Goal: Transaction & Acquisition: Purchase product/service

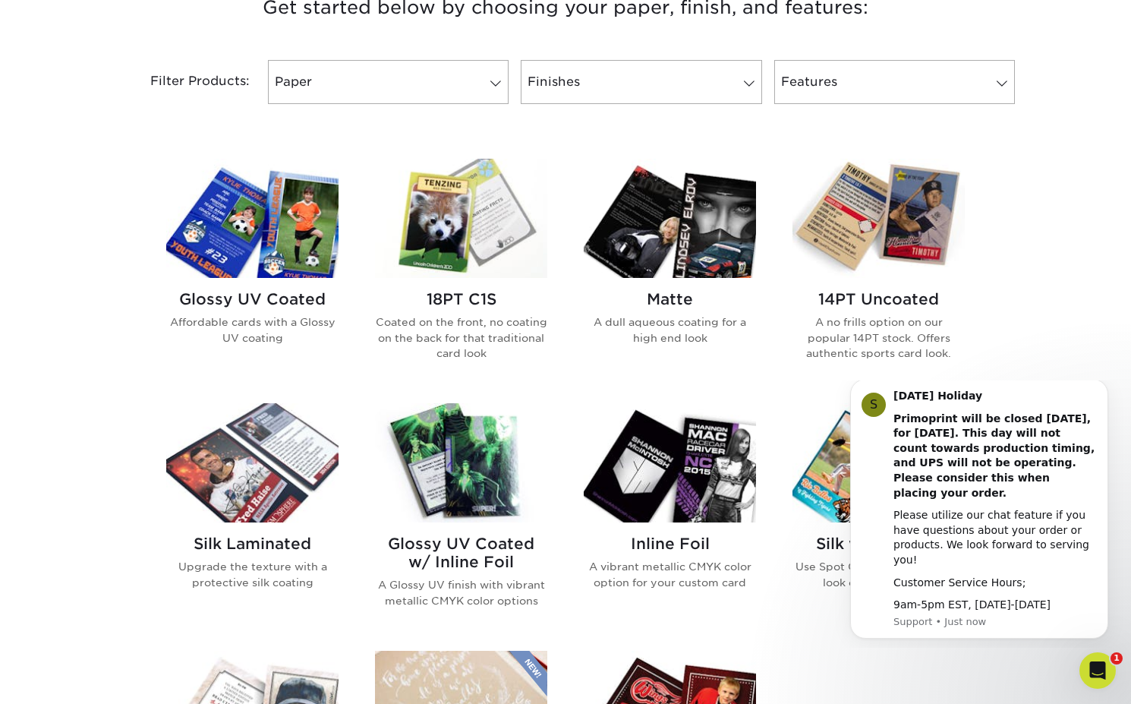
scroll to position [610, 0]
click at [1107, 388] on icon "Dismiss notification" at bounding box center [1104, 384] width 8 height 8
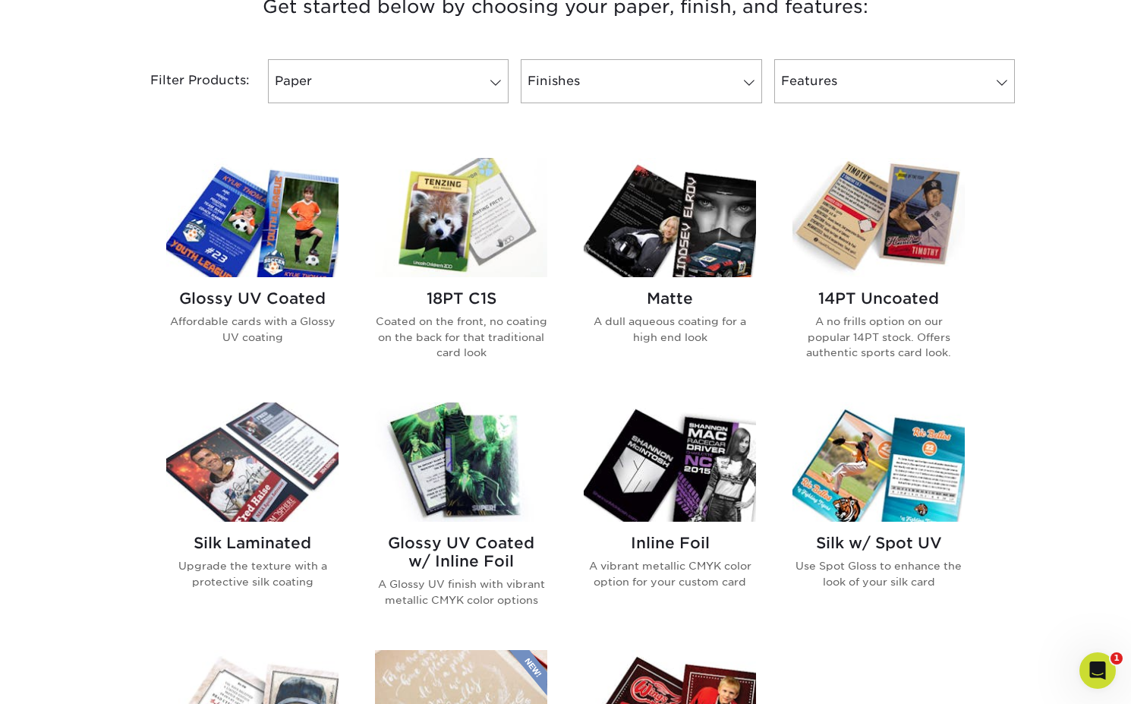
click at [257, 232] on img at bounding box center [252, 217] width 172 height 119
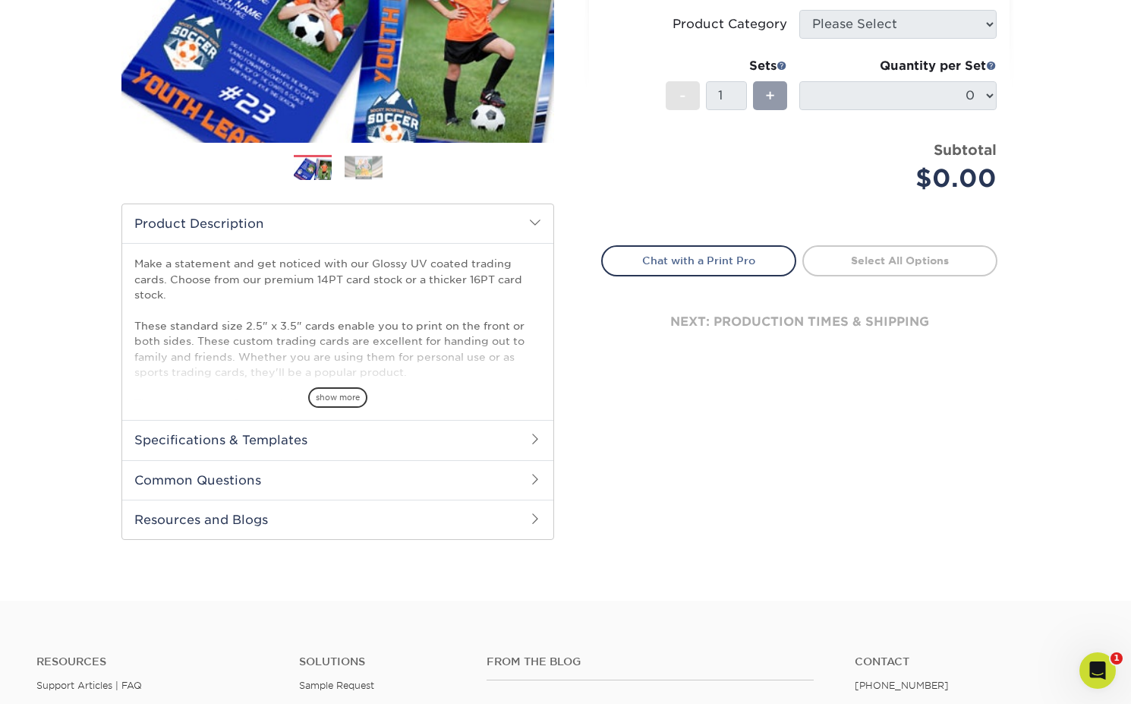
scroll to position [342, 0]
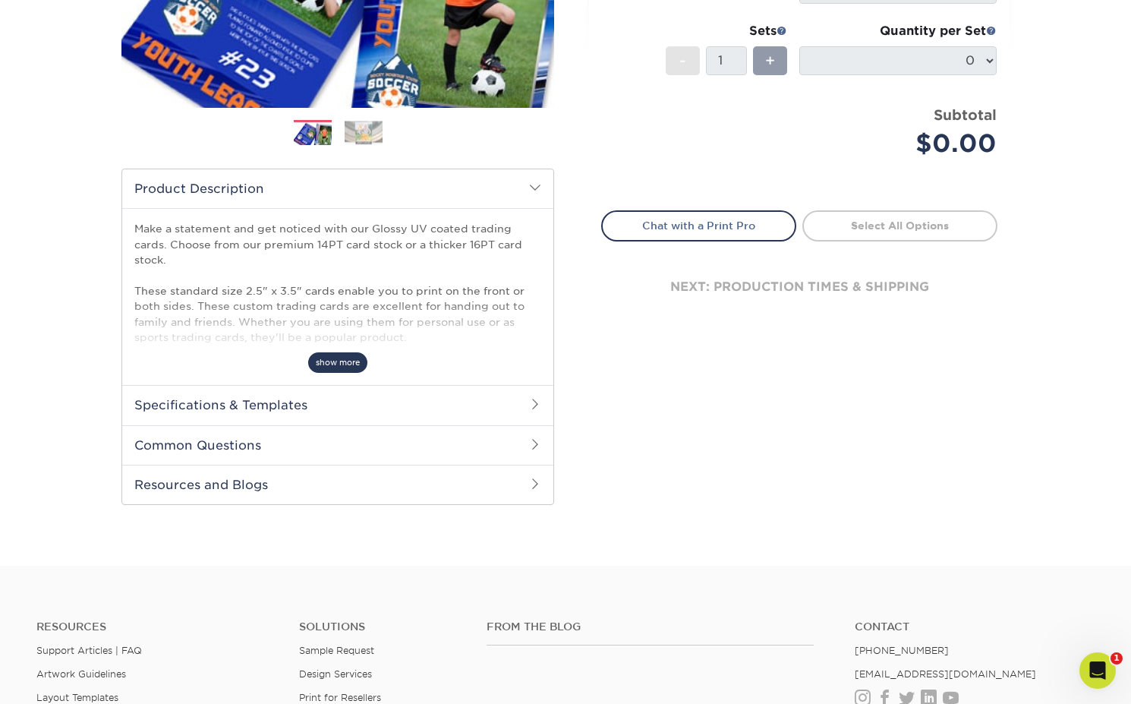
click at [340, 357] on span "show more" at bounding box center [337, 362] width 59 height 21
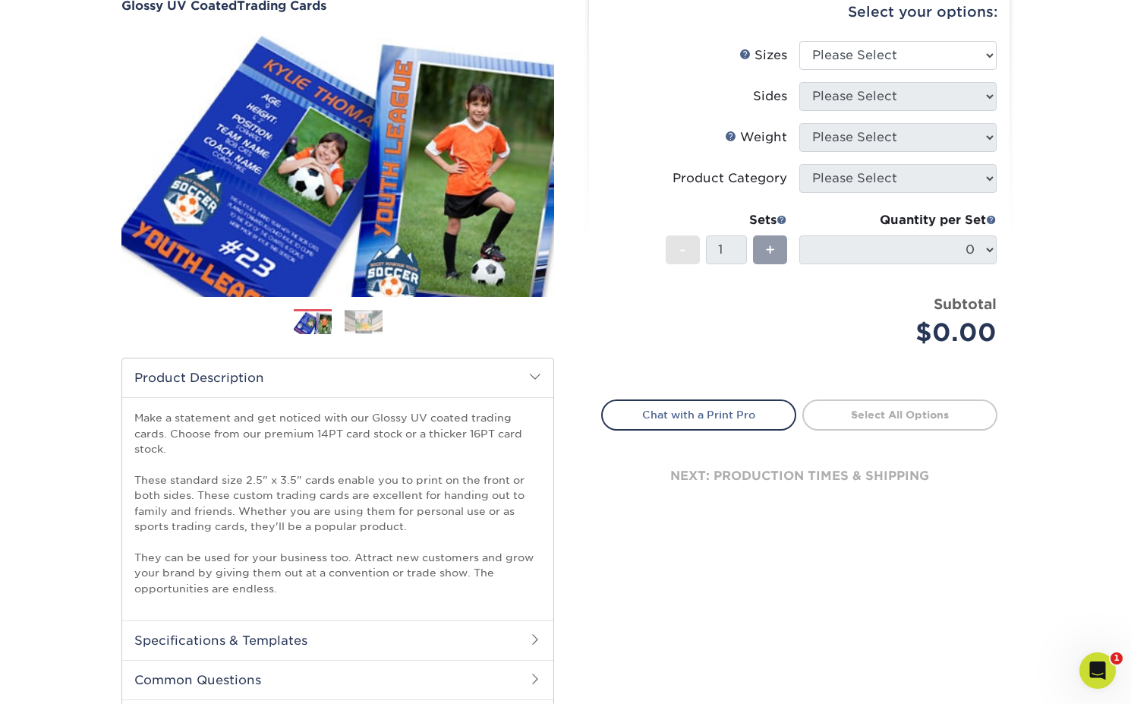
scroll to position [0, 0]
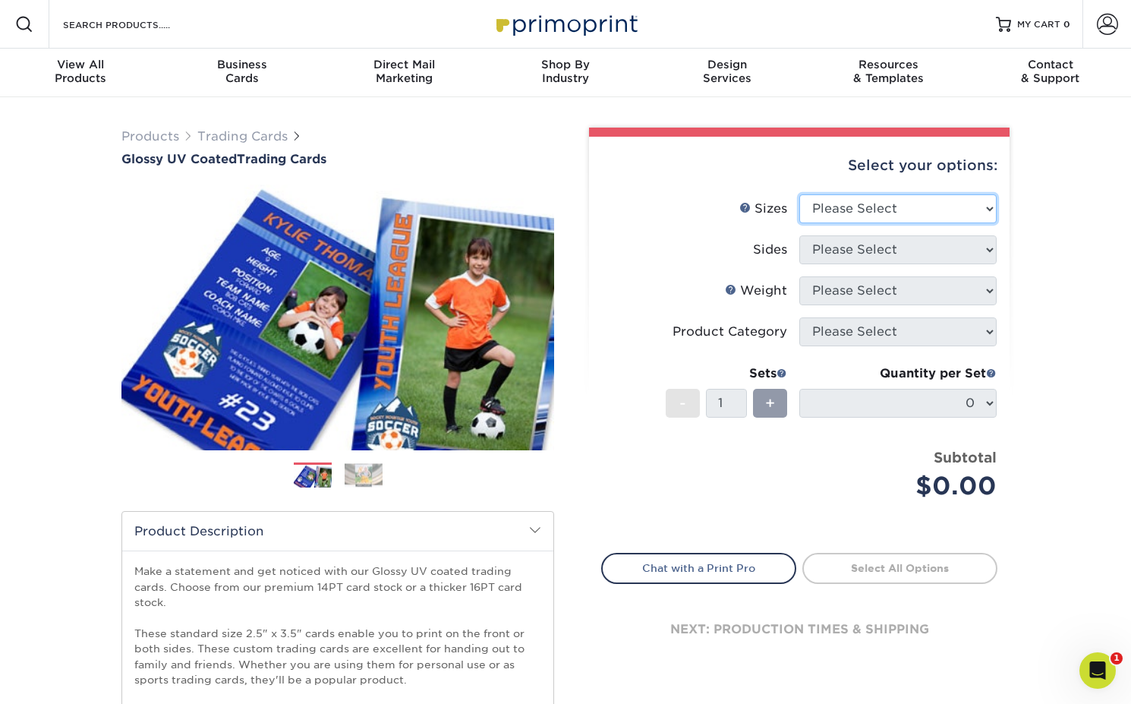
click at [937, 213] on select "Please Select 2.5" x 3.5"" at bounding box center [898, 208] width 197 height 29
select select "2.50x3.50"
click at [800, 194] on select "Please Select 2.5" x 3.5"" at bounding box center [898, 208] width 197 height 29
click at [932, 250] on select "Please Select Print Both Sides Print Front Only" at bounding box center [898, 249] width 197 height 29
select select "13abbda7-1d64-4f25-8bb2-c179b224825d"
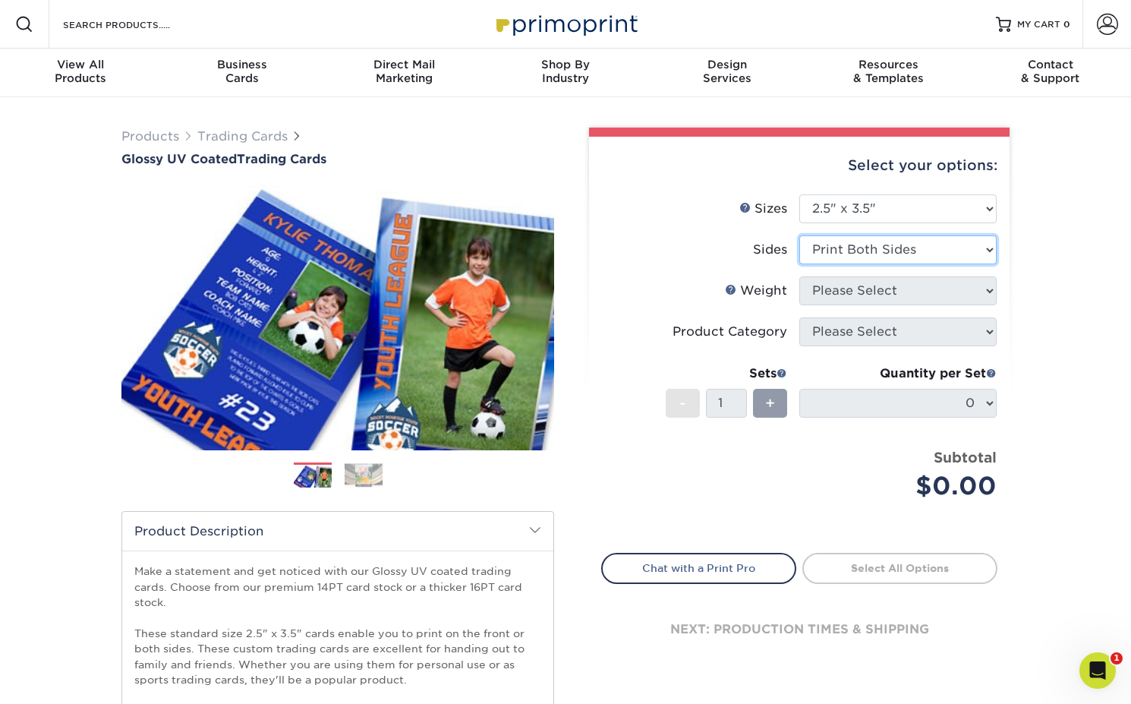
click at [800, 235] on select "Please Select Print Both Sides Print Front Only" at bounding box center [898, 249] width 197 height 29
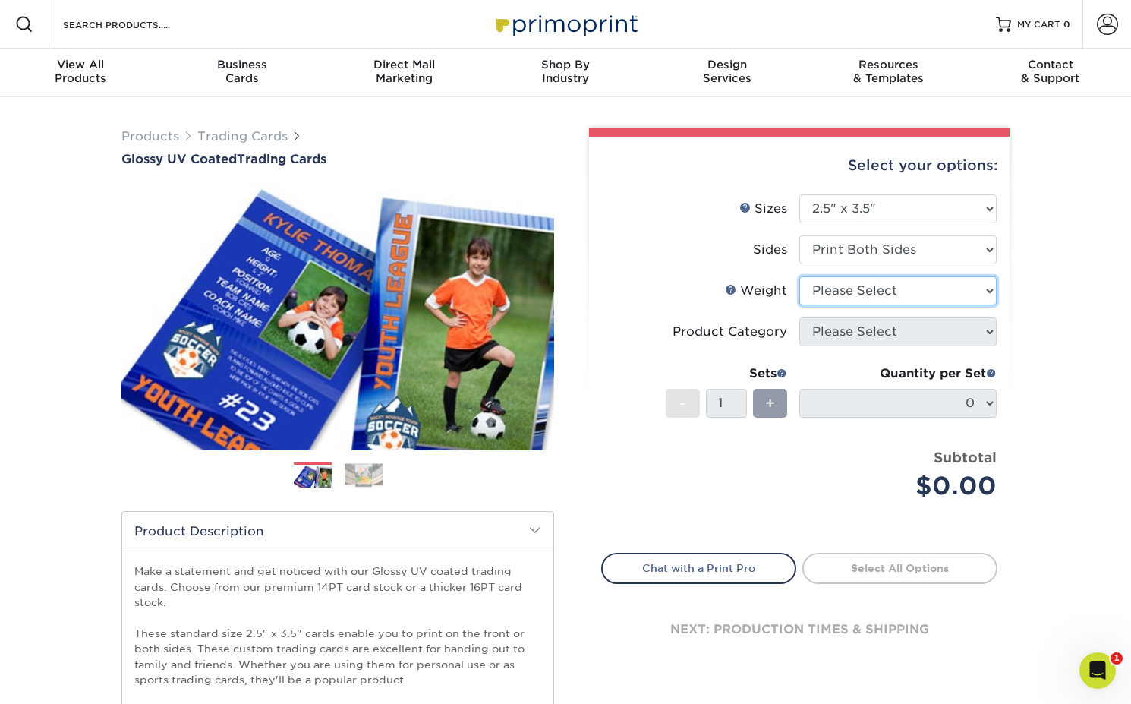
click at [930, 297] on select "Please Select 16PT 14PT 18PT C1S" at bounding box center [898, 290] width 197 height 29
select select "14PT"
click at [800, 276] on select "Please Select 16PT 14PT 18PT C1S" at bounding box center [898, 290] width 197 height 29
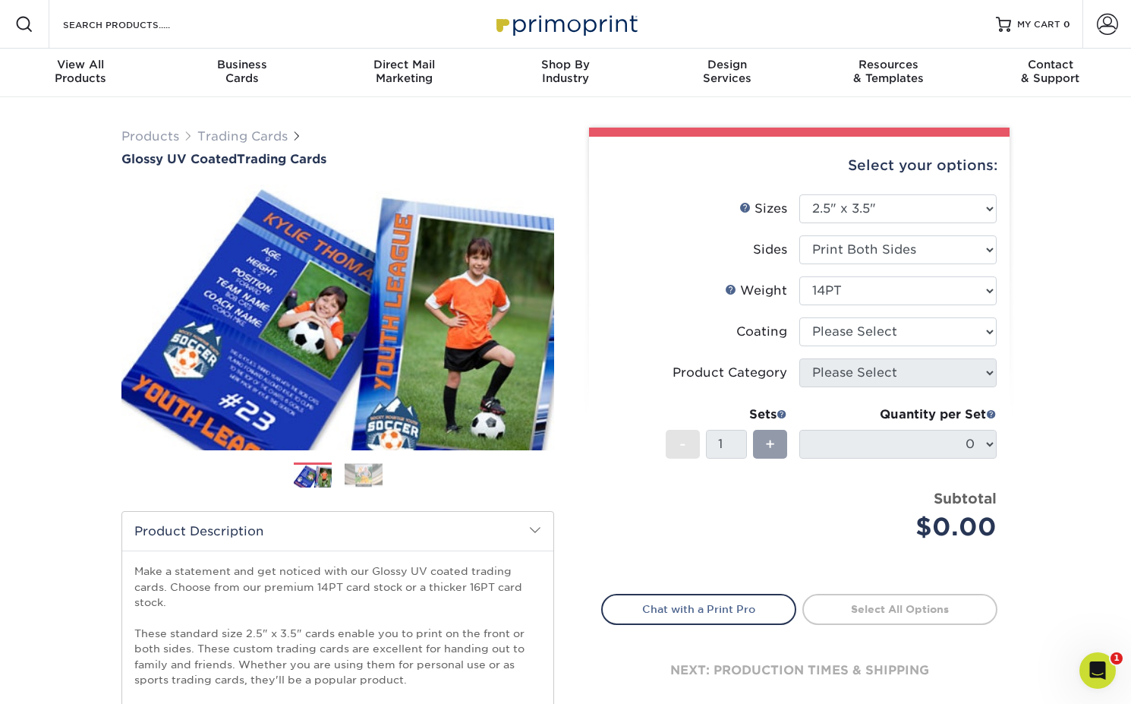
click at [937, 388] on li "Product Category Please Select" at bounding box center [799, 378] width 395 height 41
click at [935, 336] on select at bounding box center [898, 331] width 197 height 29
select select "1e8116af-acfc-44b1-83dc-8181aa338834"
click at [800, 317] on select at bounding box center [898, 331] width 197 height 29
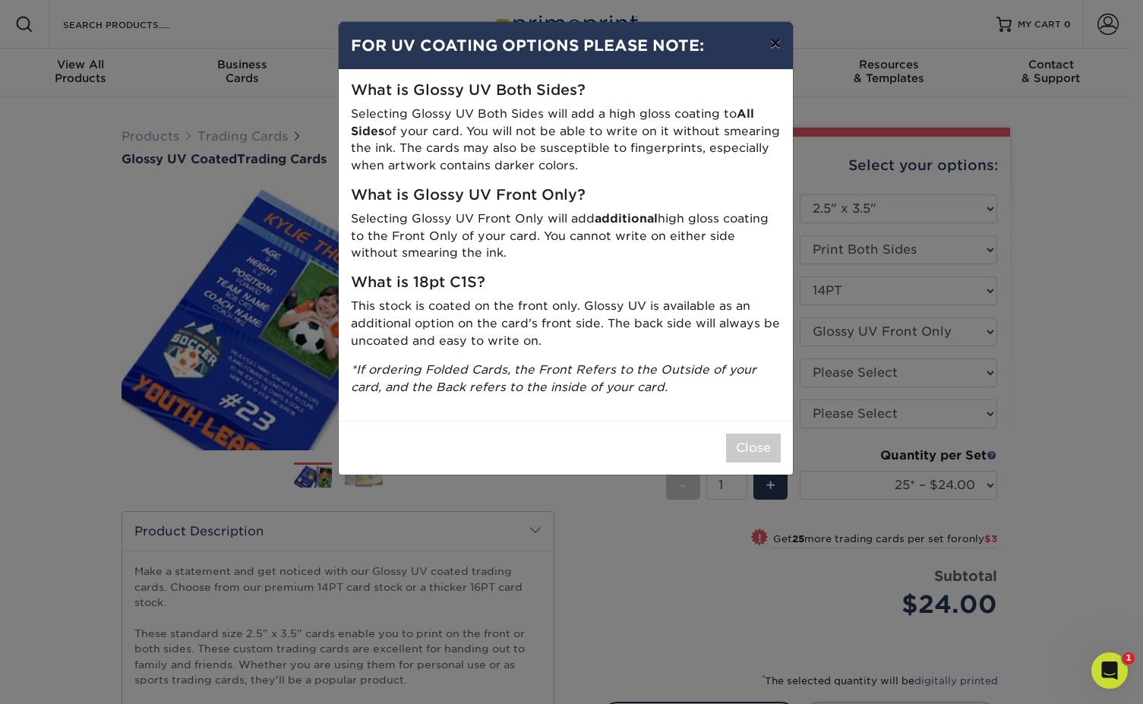
click at [772, 44] on button "×" at bounding box center [775, 43] width 35 height 43
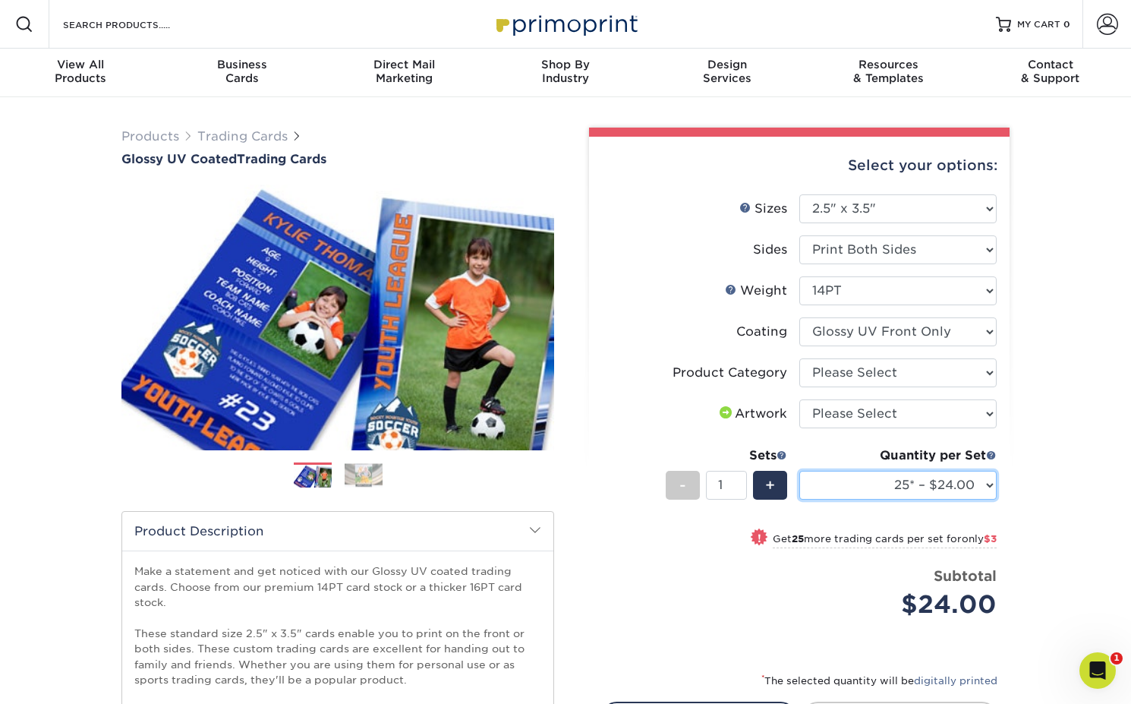
click at [976, 490] on select "25* – $24.00 50* – $27.00 75* – $34.00 100* – $37.00 250* – $48.00 500 – $59.00…" at bounding box center [898, 485] width 197 height 29
click at [931, 369] on select "Please Select Trading Cards" at bounding box center [898, 372] width 197 height 29
select select "c2f9bce9-36c2-409d-b101-c29d9d031e18"
click at [800, 358] on select "Please Select Trading Cards" at bounding box center [898, 372] width 197 height 29
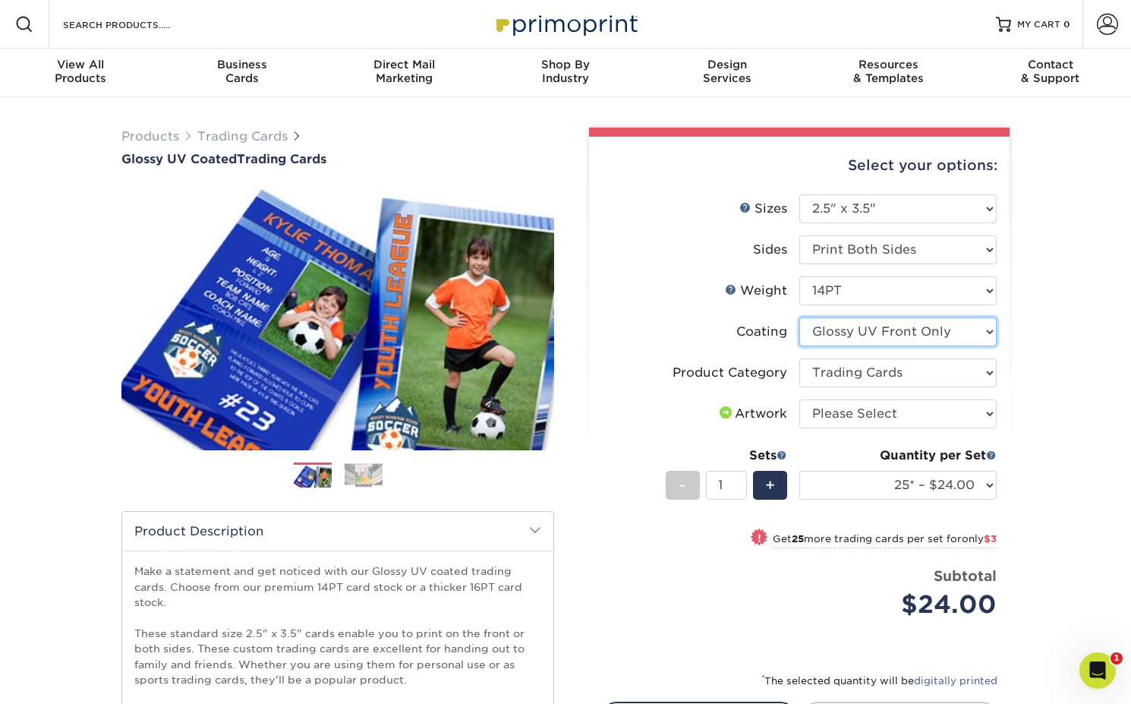
click at [937, 326] on select at bounding box center [898, 331] width 197 height 29
click at [926, 287] on select "Please Select 16PT 14PT 18PT C1S" at bounding box center [898, 290] width 197 height 29
select select "18PTC1S"
click at [800, 276] on select "Please Select 16PT 14PT 18PT C1S" at bounding box center [898, 290] width 197 height 29
select select "-1"
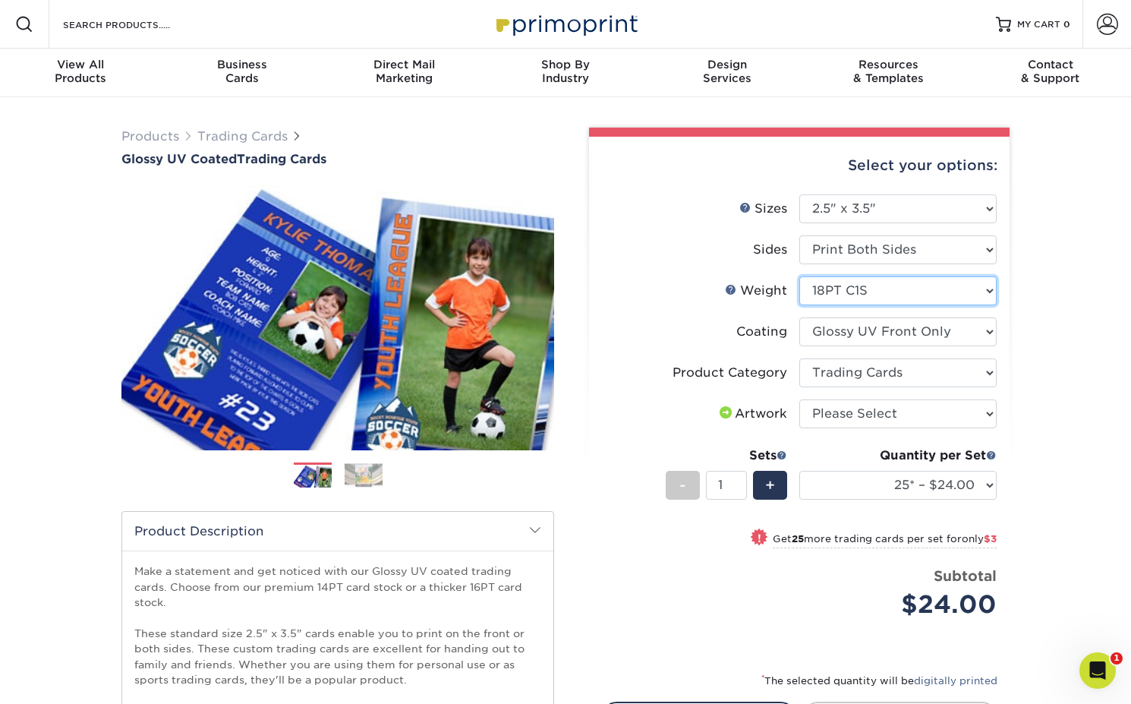
select select "-1"
click at [913, 334] on select at bounding box center [898, 331] width 197 height 29
select select "1e8116af-acfc-44b1-83dc-8181aa338834"
click at [800, 317] on select at bounding box center [898, 331] width 197 height 29
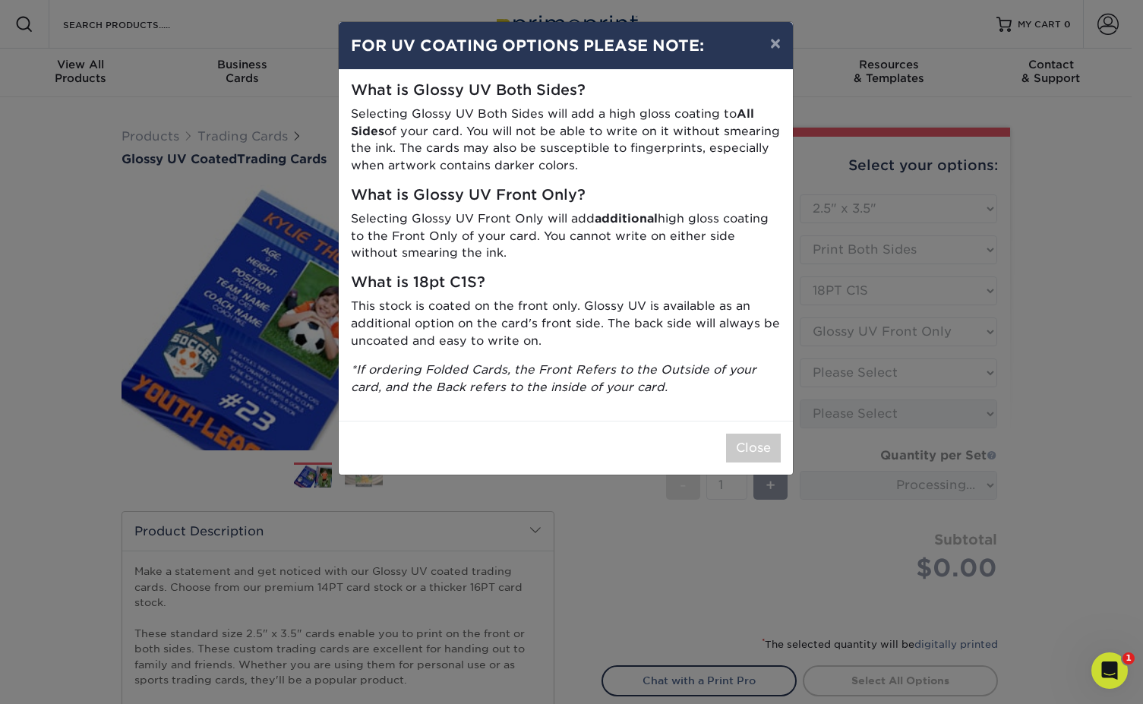
click at [765, 468] on div "Close" at bounding box center [566, 448] width 454 height 54
click at [766, 451] on button "Close" at bounding box center [753, 448] width 55 height 29
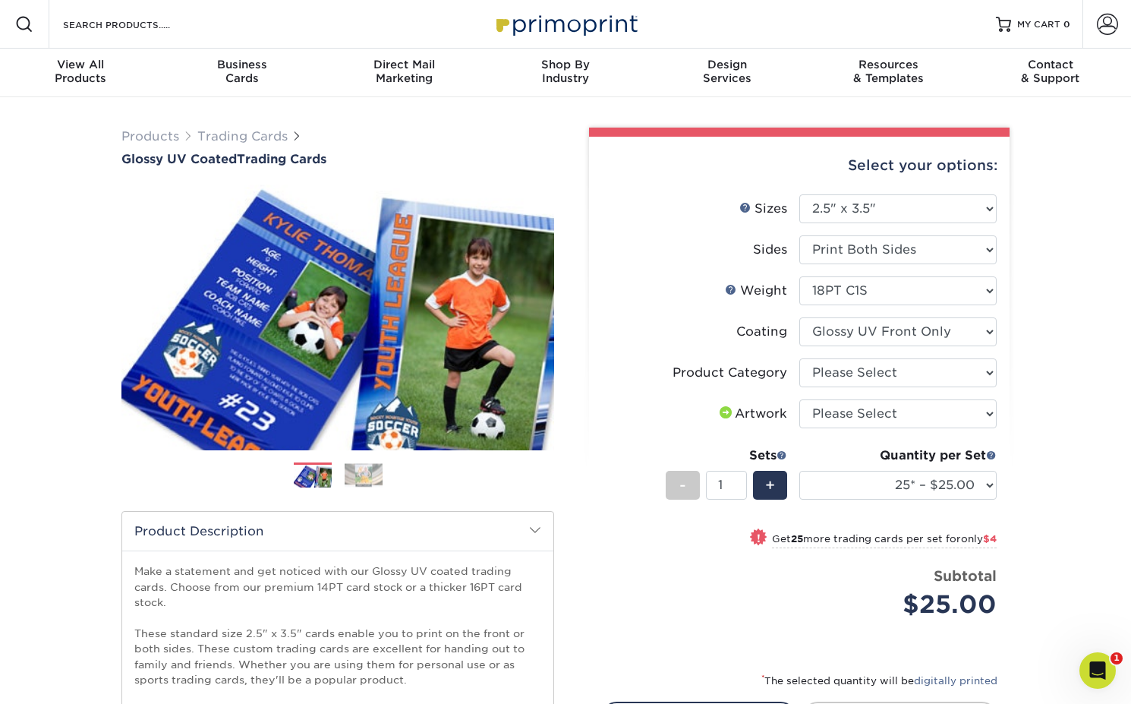
click at [949, 346] on li "Coating" at bounding box center [799, 337] width 395 height 41
click at [949, 373] on select "Please Select Trading Cards" at bounding box center [898, 372] width 197 height 29
select select "c2f9bce9-36c2-409d-b101-c29d9d031e18"
click at [800, 358] on select "Please Select Trading Cards" at bounding box center [898, 372] width 197 height 29
click at [930, 408] on select "Please Select I will upload files I need a design - $100" at bounding box center [898, 413] width 197 height 29
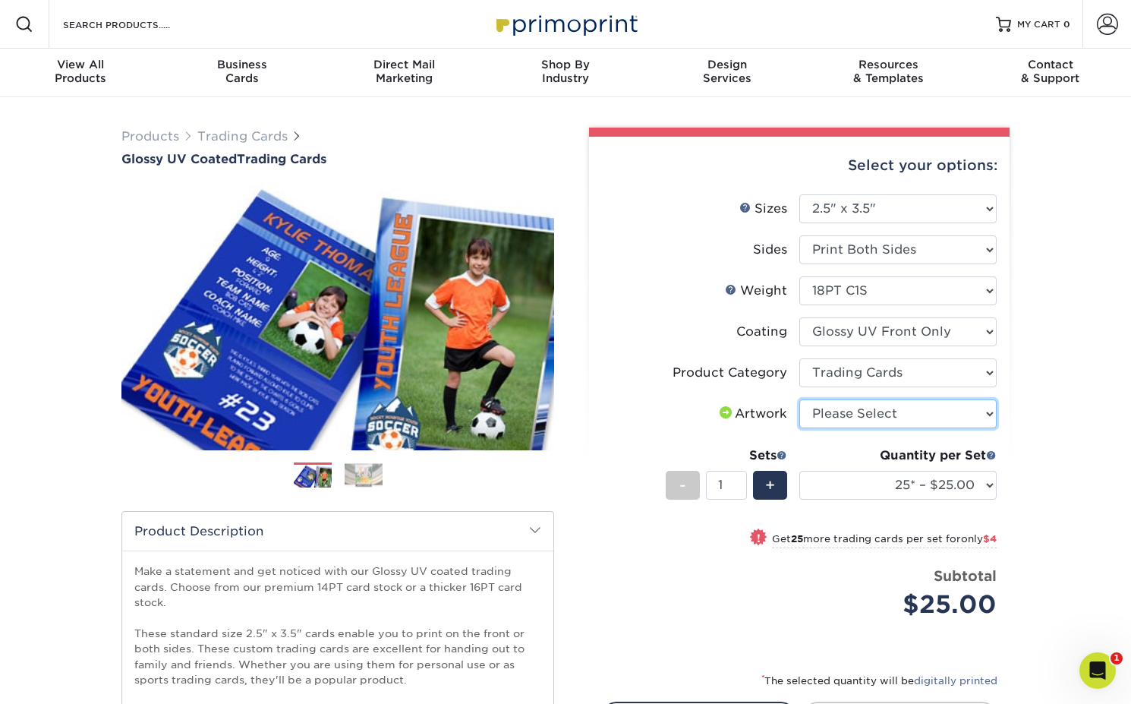
select select "upload"
click at [800, 399] on select "Please Select I will upload files I need a design - $100" at bounding box center [898, 413] width 197 height 29
click at [1064, 439] on div "Products Trading Cards Glossy UV Coated Trading Cards Previous Next /" at bounding box center [565, 525] width 1131 height 857
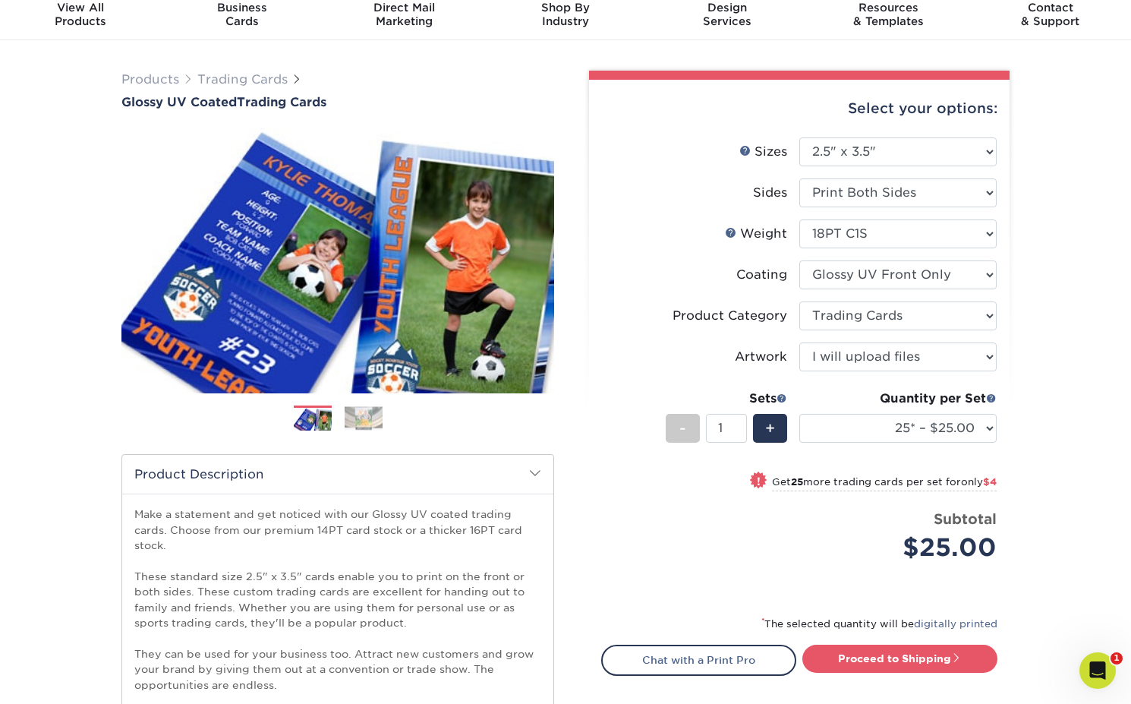
scroll to position [58, 0]
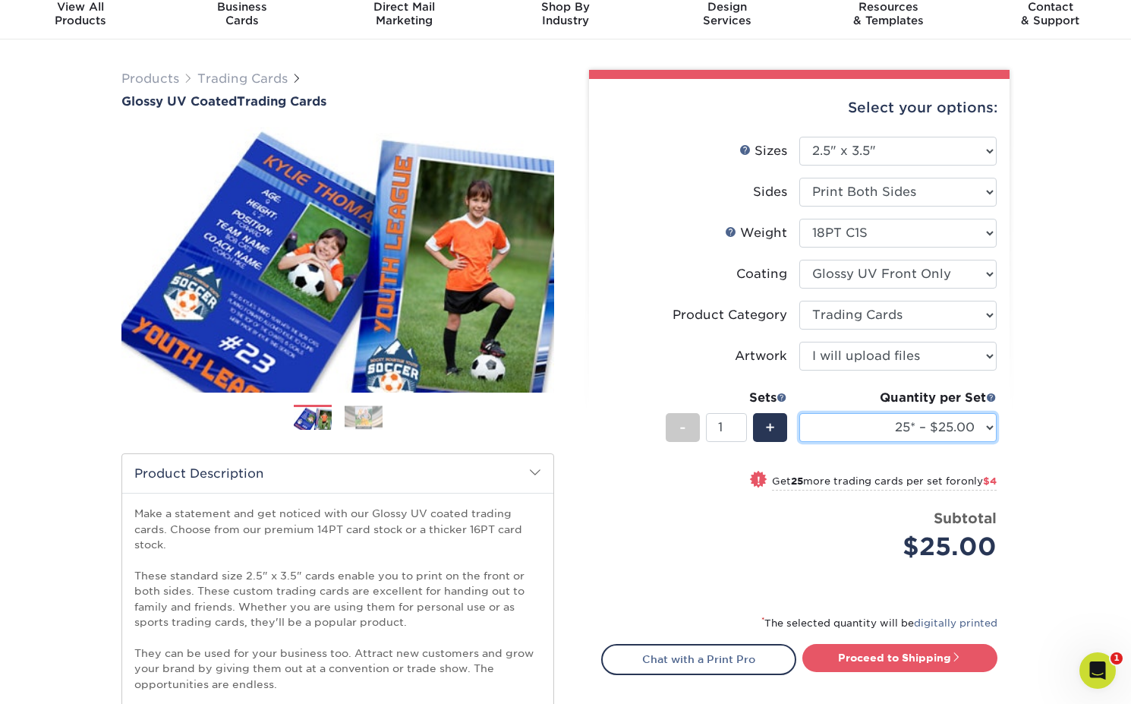
click at [920, 427] on select "25* – $25.00 50* – $29.00 75* – $37.00 100* – $41.00 250* – $48.00 500 – $58.00…" at bounding box center [898, 427] width 197 height 29
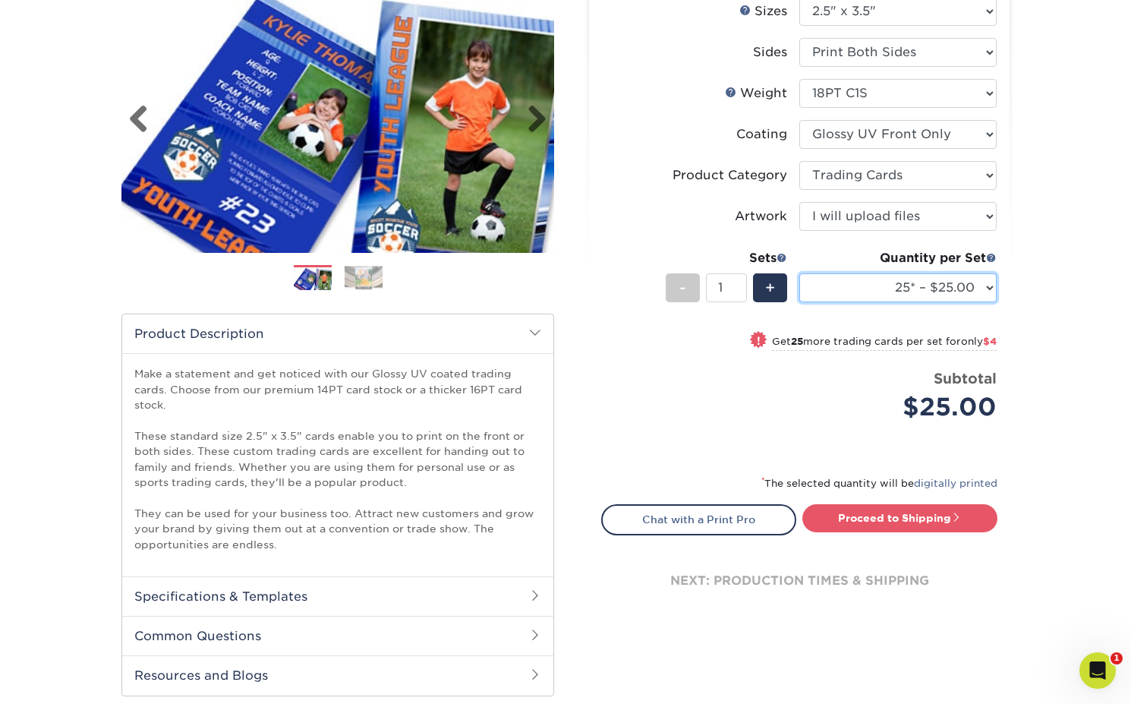
scroll to position [118, 0]
